Goal: Transaction & Acquisition: Purchase product/service

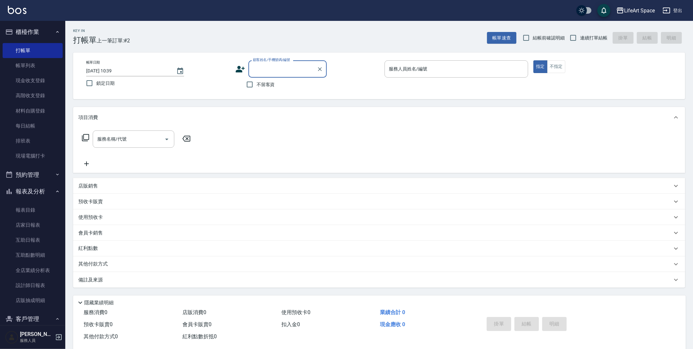
click at [32, 70] on link "帳單列表" at bounding box center [33, 65] width 60 height 15
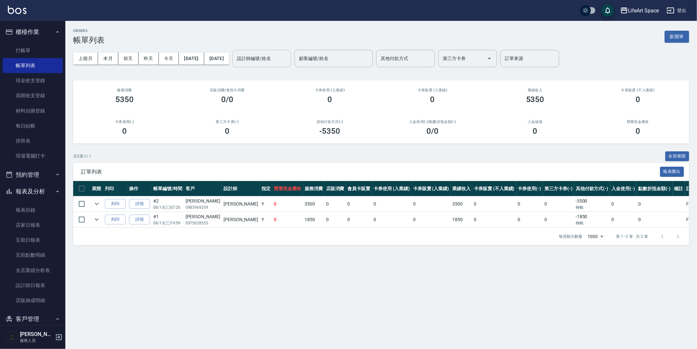
click at [270, 54] on input "設計師編號/姓名" at bounding box center [261, 58] width 53 height 11
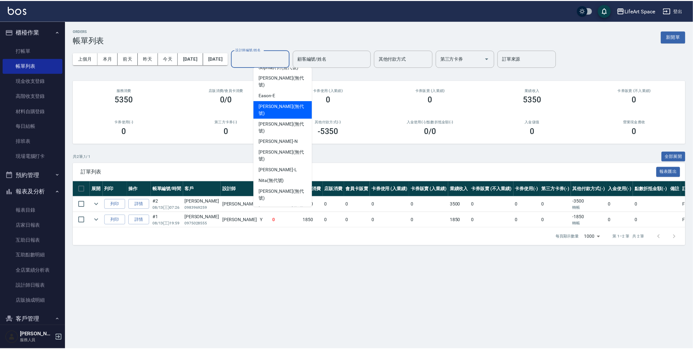
scroll to position [91, 0]
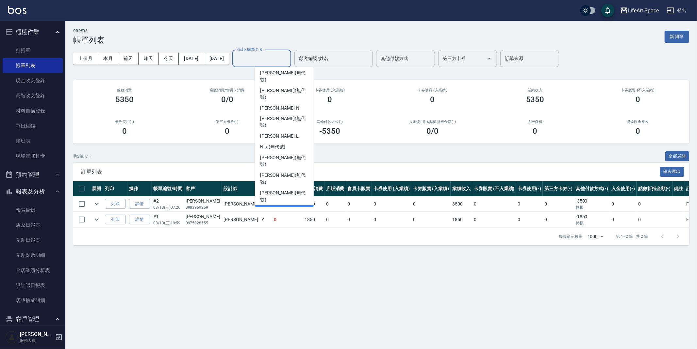
click at [282, 206] on div "Coco -C" at bounding box center [284, 211] width 59 height 11
type input "Coco-C"
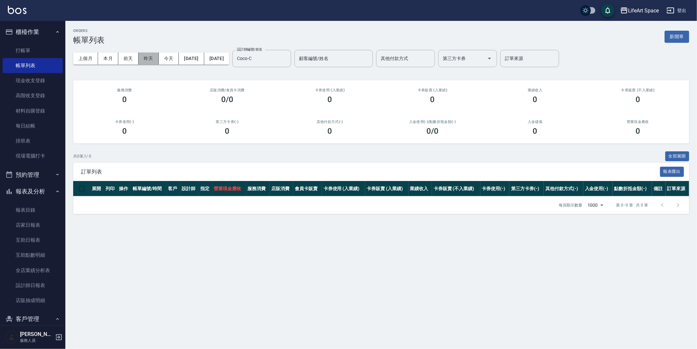
click at [153, 58] on button "昨天" at bounding box center [148, 59] width 20 height 12
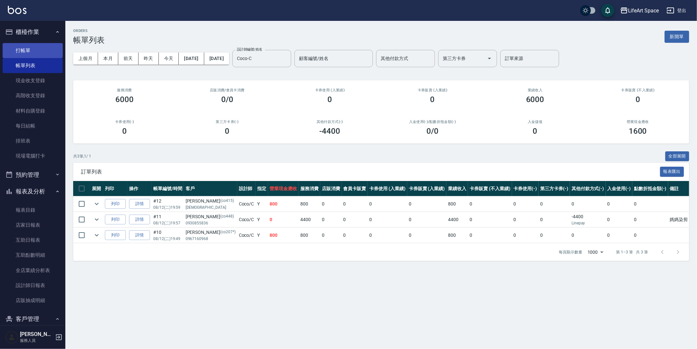
click at [29, 46] on link "打帳單" at bounding box center [33, 50] width 60 height 15
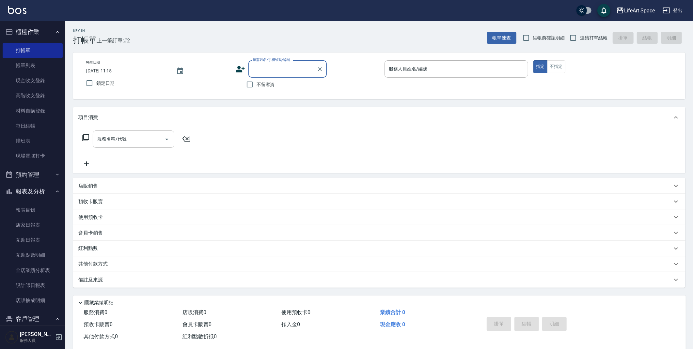
click at [29, 187] on button "報表及分析" at bounding box center [33, 191] width 60 height 17
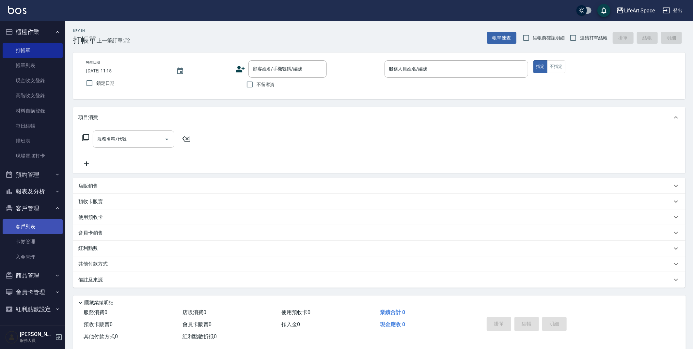
click at [24, 233] on link "客戶列表" at bounding box center [33, 226] width 60 height 15
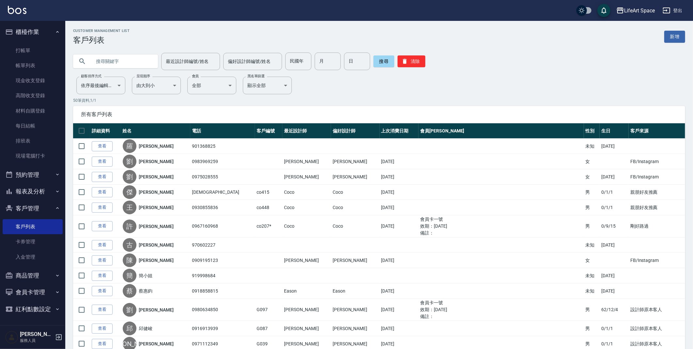
click at [106, 69] on input "text" at bounding box center [121, 62] width 61 height 18
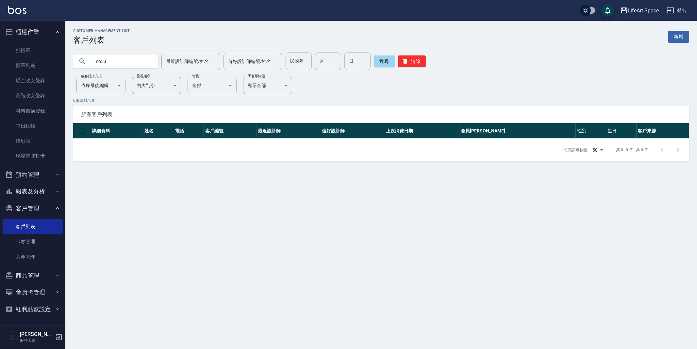
type input "co53"
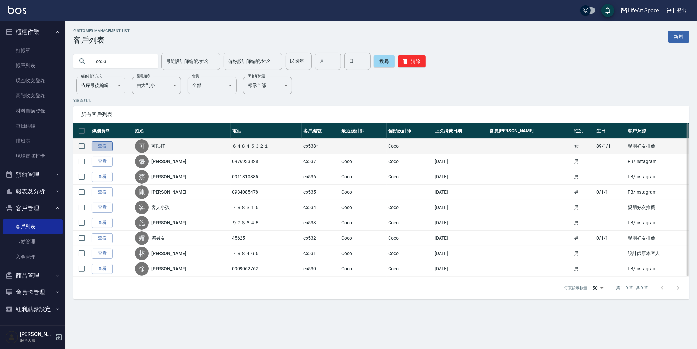
click at [107, 149] on link "查看" at bounding box center [102, 146] width 21 height 10
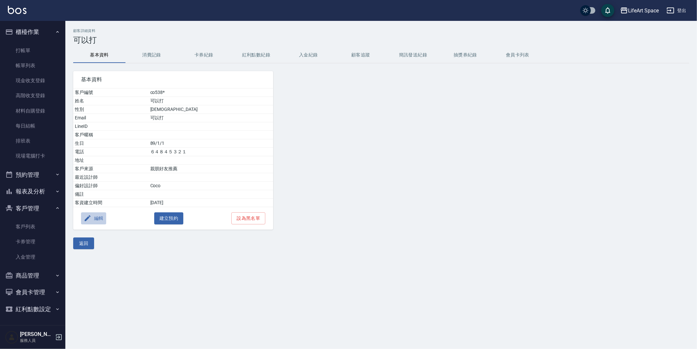
click at [100, 217] on button "編輯" at bounding box center [93, 219] width 25 height 12
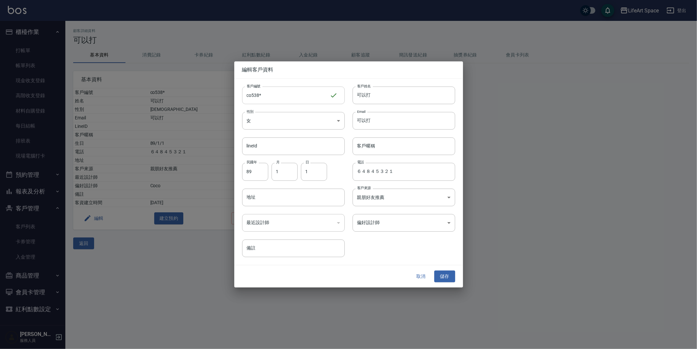
click at [283, 98] on input "co538*" at bounding box center [286, 96] width 88 height 18
type input "co538"
drag, startPoint x: 380, startPoint y: 121, endPoint x: 314, endPoint y: 118, distance: 66.4
click at [314, 118] on div "客戶編號 co538 ​ 客戶編號 客戶姓名 可以打 客戶姓名 性別 女 [DEMOGRAPHIC_DATA] 性別 Email 可以打 Email line…" at bounding box center [344, 168] width 221 height 179
drag, startPoint x: 349, startPoint y: 99, endPoint x: 271, endPoint y: 98, distance: 78.1
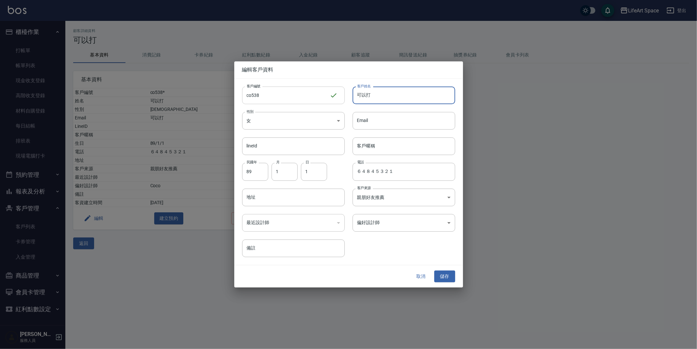
click at [271, 98] on div "客戶編號 co538 ​ 客戶編號 客戶姓名 可以打 客戶姓名 性別 女 [DEMOGRAPHIC_DATA] 性別 Email Email lineId l…" at bounding box center [344, 168] width 221 height 179
type input "d"
type input "珠"
click at [359, 95] on input "珠" at bounding box center [403, 96] width 103 height 18
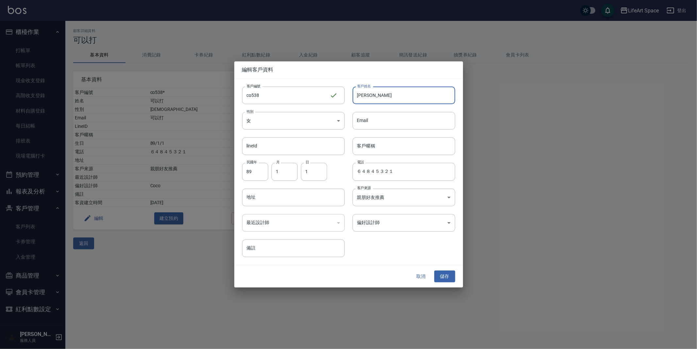
type input "[PERSON_NAME]"
drag, startPoint x: 377, startPoint y: 91, endPoint x: 374, endPoint y: 93, distance: 3.4
click at [377, 91] on input "[PERSON_NAME]" at bounding box center [403, 96] width 103 height 18
type input "[PERSON_NAME]液"
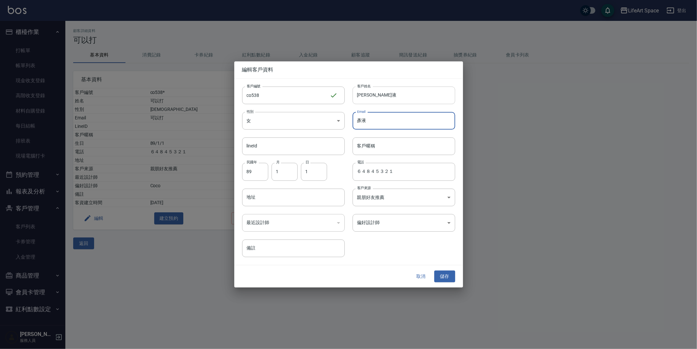
type input "彥"
click at [378, 93] on input "[PERSON_NAME]液" at bounding box center [403, 96] width 103 height 18
type input "[PERSON_NAME]"
type input "羲"
drag, startPoint x: 366, startPoint y: 123, endPoint x: 352, endPoint y: 120, distance: 14.1
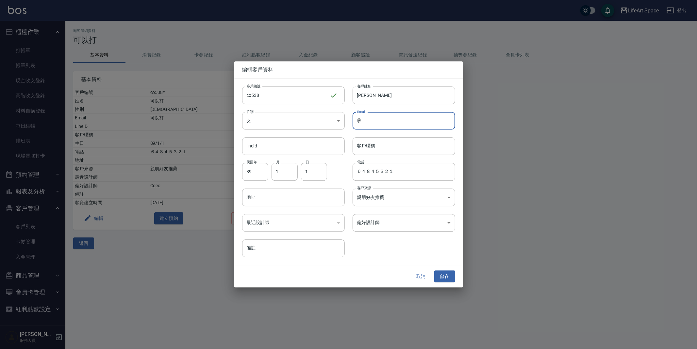
click at [352, 120] on input "羲" at bounding box center [403, 121] width 103 height 18
click at [319, 172] on input "1" at bounding box center [314, 172] width 26 height 18
click at [284, 169] on input "1" at bounding box center [284, 172] width 26 height 18
drag, startPoint x: 254, startPoint y: 170, endPoint x: 246, endPoint y: 171, distance: 8.8
click at [246, 171] on input "89" at bounding box center [255, 172] width 26 height 18
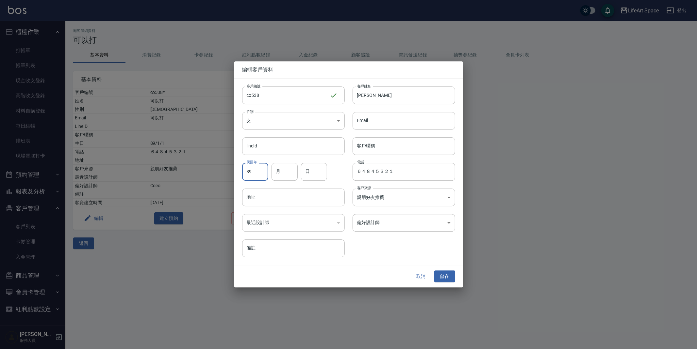
type input "8"
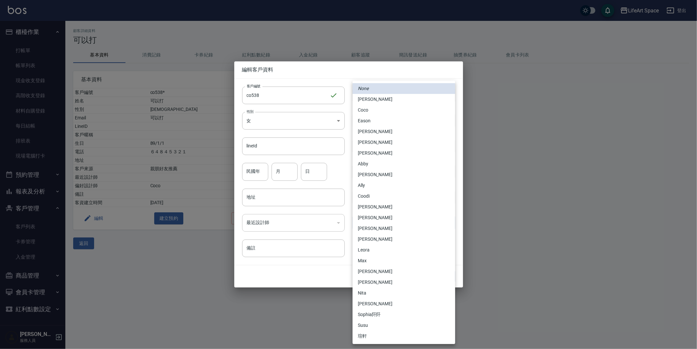
click at [377, 224] on body "LifeArt Space 登出 櫃檯作業 打帳單 帳單列表 現金收支登錄 高階收支登錄 材料自購登錄 每日結帳 排班表 現場電腦打卡 預約管理 預約管理 單…" at bounding box center [348, 174] width 697 height 349
click at [360, 112] on li "Coco" at bounding box center [403, 110] width 103 height 11
type input "cda1efc3-0924-40dc-b120-f8115da55f2e"
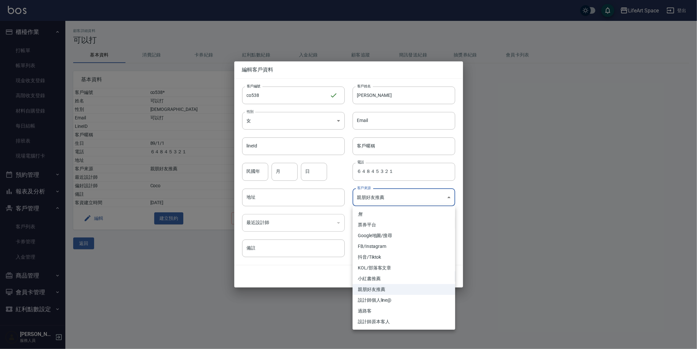
click at [365, 193] on body "LifeArt Space 登出 櫃檯作業 打帳單 帳單列表 現金收支登錄 高階收支登錄 材料自購登錄 每日結帳 排班表 現場電腦打卡 預約管理 預約管理 單…" at bounding box center [348, 174] width 697 height 349
click at [372, 245] on li "FB/Instagram" at bounding box center [403, 246] width 103 height 11
type input "FB/Instagram"
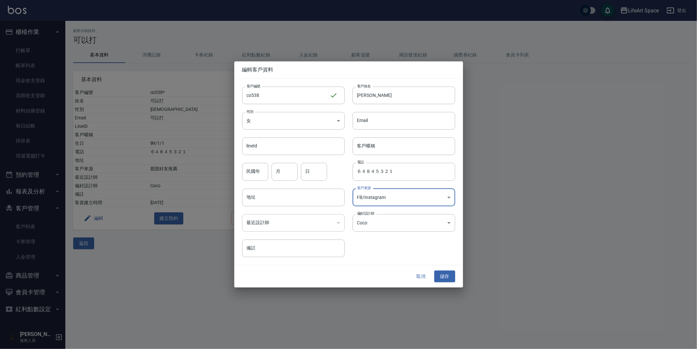
click at [375, 204] on body "LifeArt Space 登出 櫃檯作業 打帳單 帳單列表 現金收支登錄 高階收支登錄 材料自購登錄 每日結帳 排班表 現場電腦打卡 預約管理 預約管理 單…" at bounding box center [348, 174] width 697 height 349
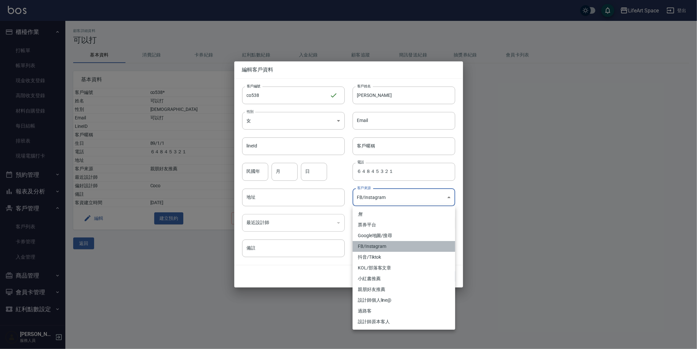
click at [374, 248] on li "FB/Instagram" at bounding box center [403, 246] width 103 height 11
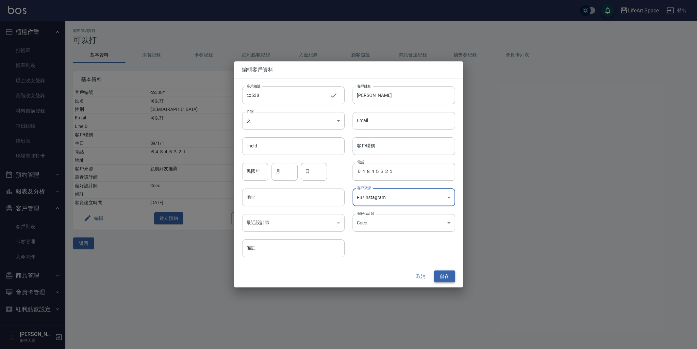
click at [449, 279] on button "儲存" at bounding box center [444, 277] width 21 height 12
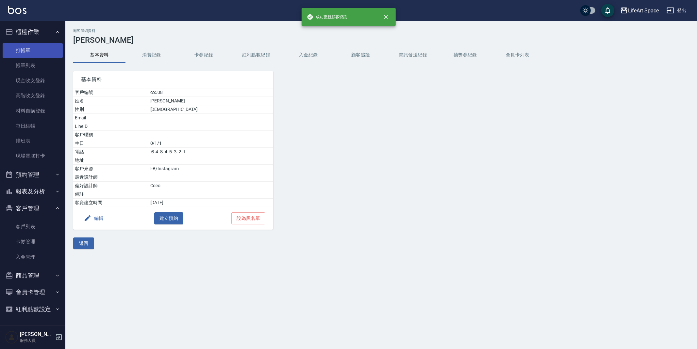
click at [28, 47] on link "打帳單" at bounding box center [33, 50] width 60 height 15
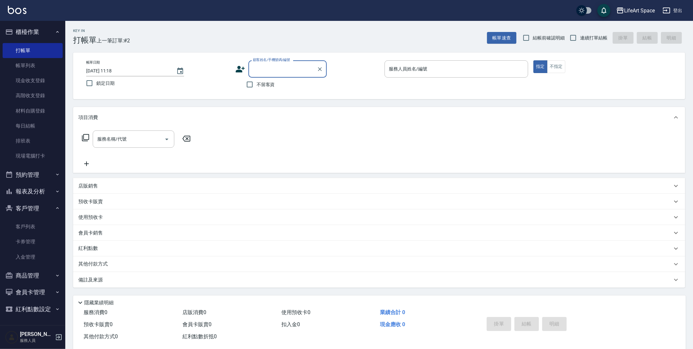
click at [280, 64] on input "顧客姓名/手機號碼/編號" at bounding box center [282, 68] width 63 height 11
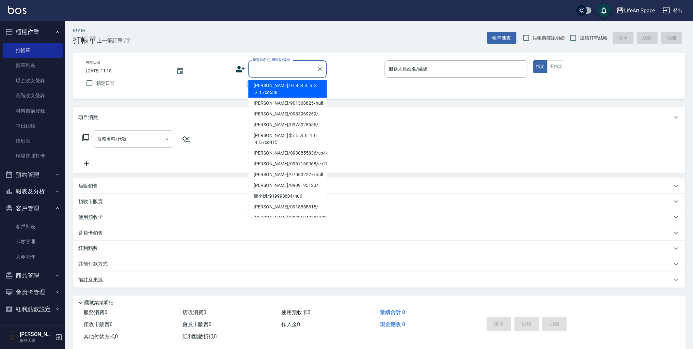
click at [271, 86] on li "[PERSON_NAME]/６４８４５３２１/co538" at bounding box center [288, 89] width 78 height 18
type input "[PERSON_NAME]/６４８４５３２１/co538"
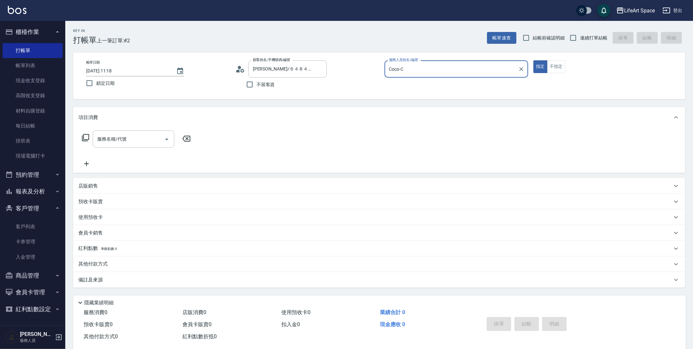
click at [136, 139] on input "服務名稱/代號" at bounding box center [129, 139] width 66 height 11
type input "Coco-C"
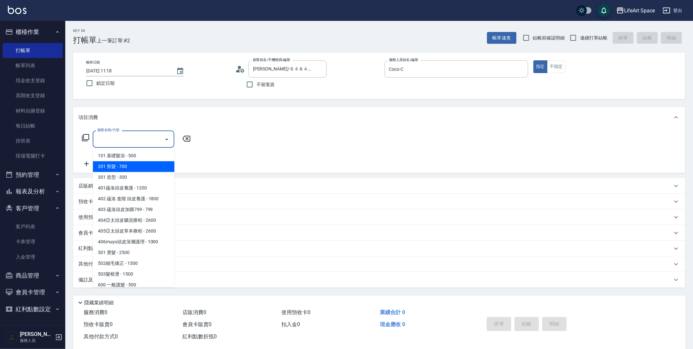
click at [121, 169] on span "201 剪髮 - 700" at bounding box center [134, 166] width 82 height 11
type input "201 剪髮(201)"
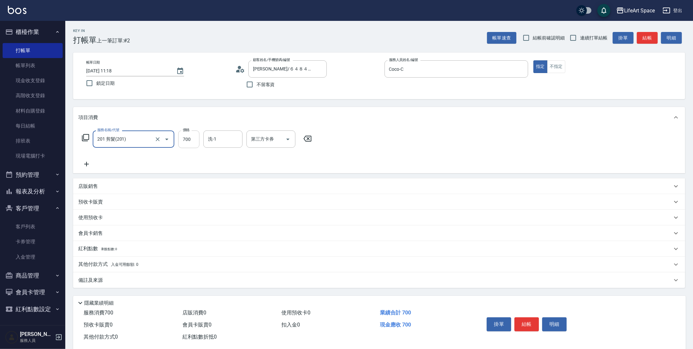
click at [187, 139] on input "700" at bounding box center [188, 140] width 21 height 18
type input "800"
click at [87, 165] on icon at bounding box center [86, 164] width 5 height 5
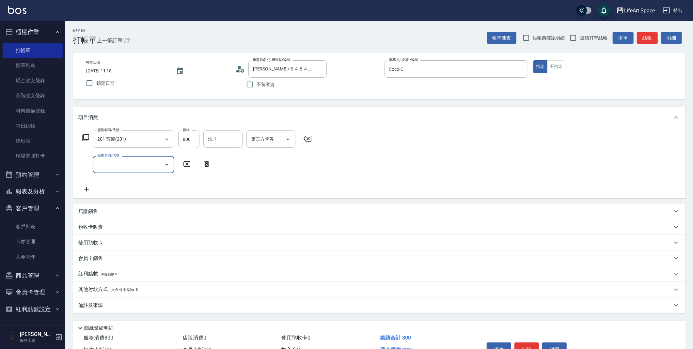
drag, startPoint x: 87, startPoint y: 165, endPoint x: 125, endPoint y: 161, distance: 39.1
click at [125, 161] on input "服務名稱/代號" at bounding box center [129, 164] width 66 height 11
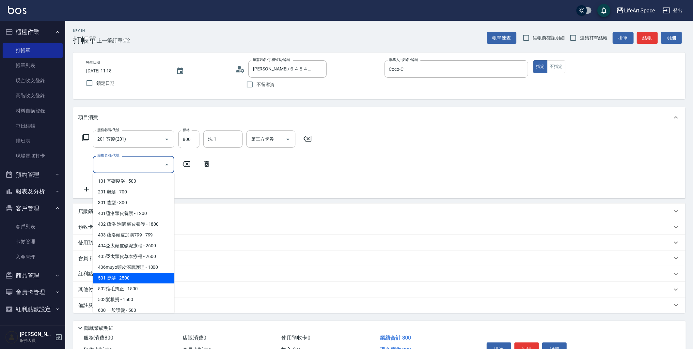
click at [131, 280] on span "501 燙髮 - 2500" at bounding box center [134, 278] width 82 height 11
type input "501 燙髮(501)"
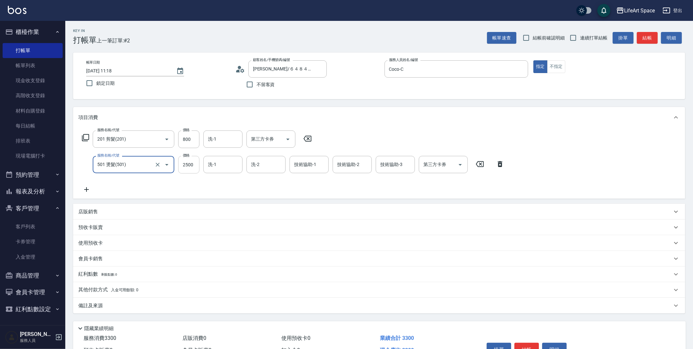
click at [189, 163] on input "2500" at bounding box center [188, 165] width 21 height 18
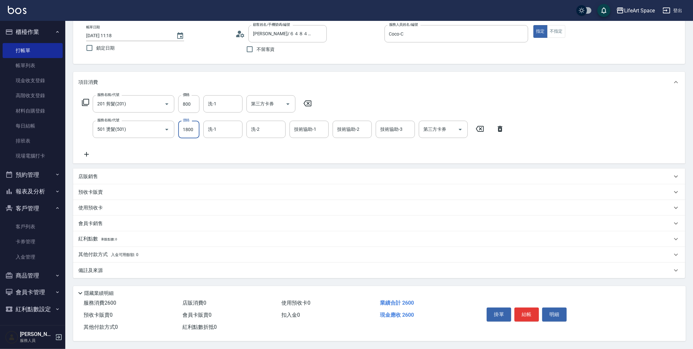
scroll to position [37, 0]
type input "1800"
click at [179, 267] on div "備註及來源" at bounding box center [375, 270] width 594 height 7
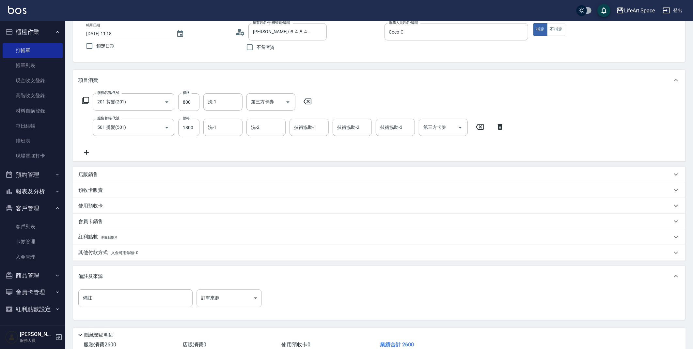
click at [210, 300] on body "LifeArt Space 登出 櫃檯作業 打帳單 帳單列表 現金收支登錄 高階收支登錄 材料自購登錄 每日結帳 排班表 現場電腦打卡 預約管理 預約管理 單…" at bounding box center [346, 177] width 693 height 428
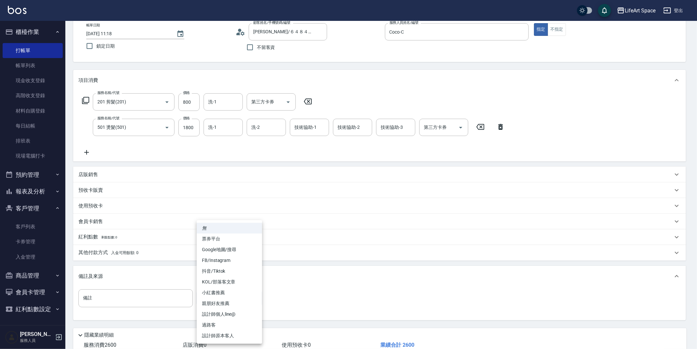
click at [225, 334] on li "設計師原本客人" at bounding box center [229, 336] width 65 height 11
type input "設計師原本客人"
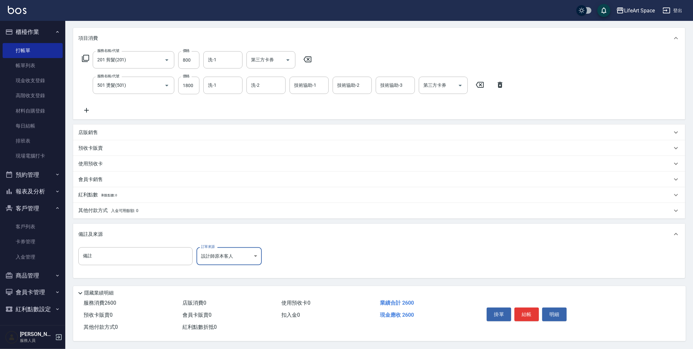
scroll to position [81, 0]
click at [530, 313] on button "結帳" at bounding box center [527, 315] width 24 height 14
